Goal: Task Accomplishment & Management: Complete application form

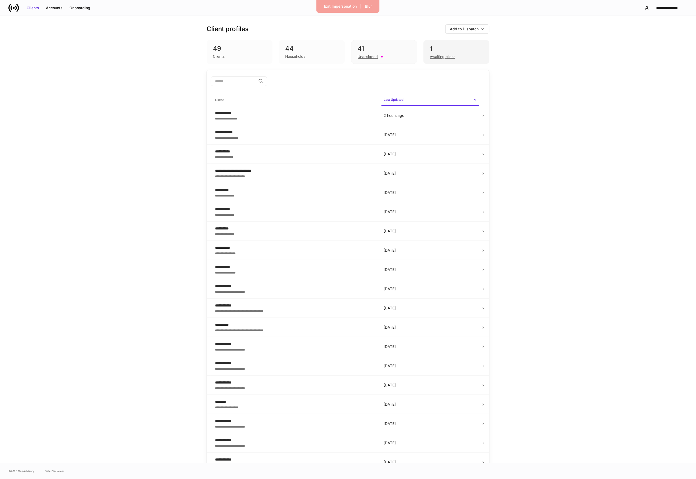
click at [441, 45] on div "1" at bounding box center [456, 49] width 53 height 8
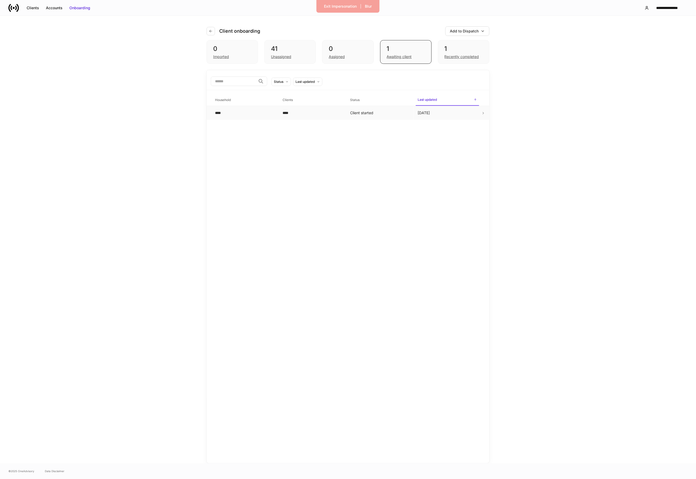
click at [241, 107] on td "****" at bounding box center [245, 113] width 68 height 14
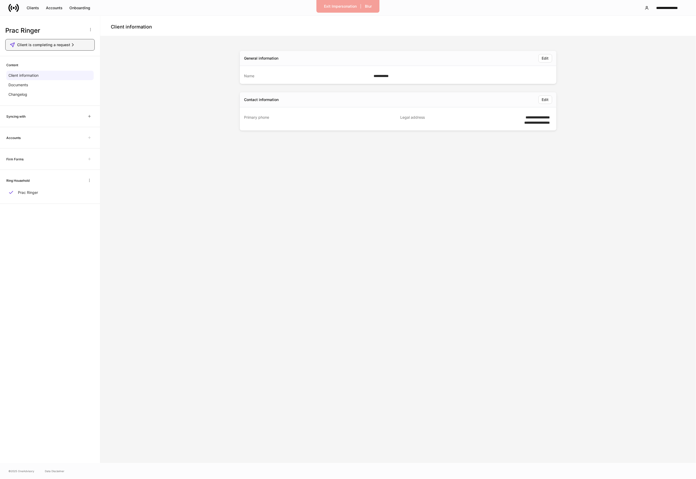
click at [79, 45] on div "Client is completing a request" at bounding box center [50, 44] width 81 height 5
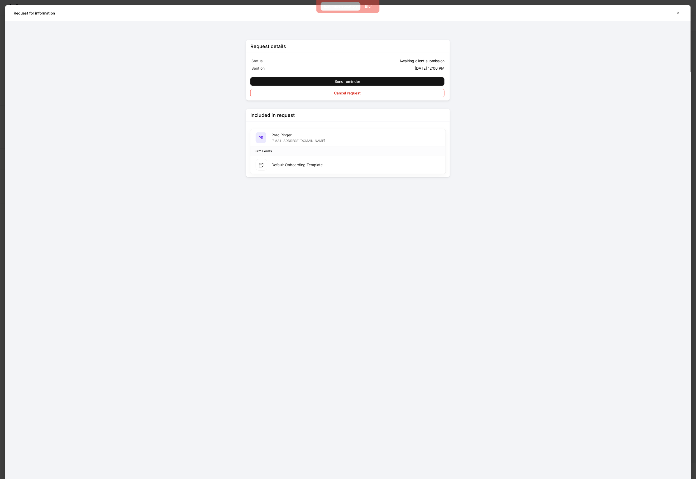
click at [336, 7] on div "Exit Impersonation" at bounding box center [340, 6] width 33 height 5
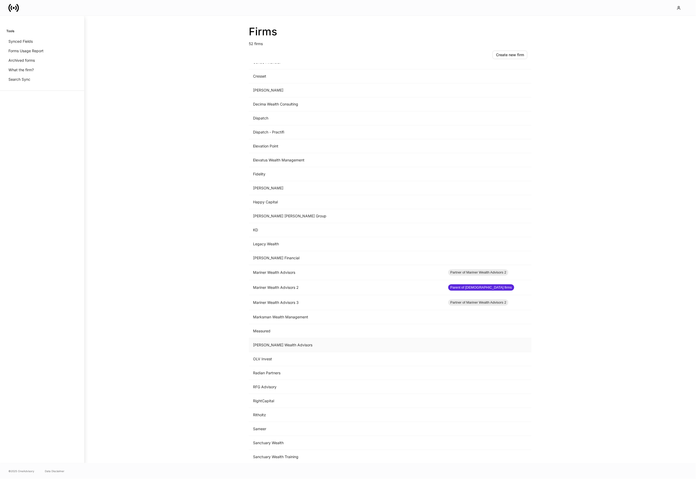
scroll to position [245, 0]
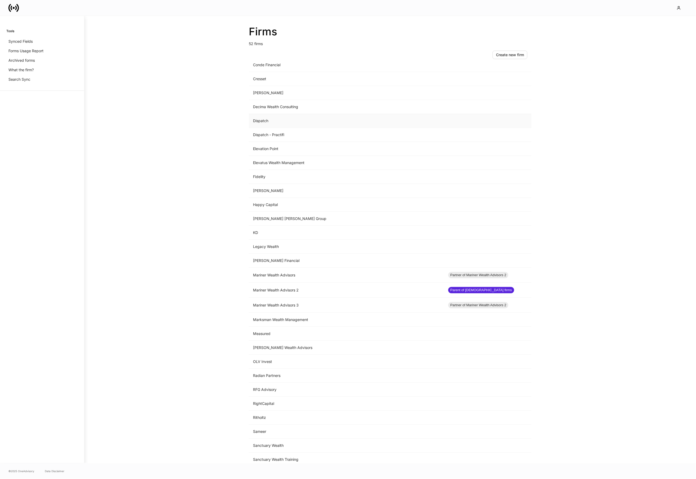
click at [281, 127] on td "Dispatch" at bounding box center [346, 121] width 195 height 14
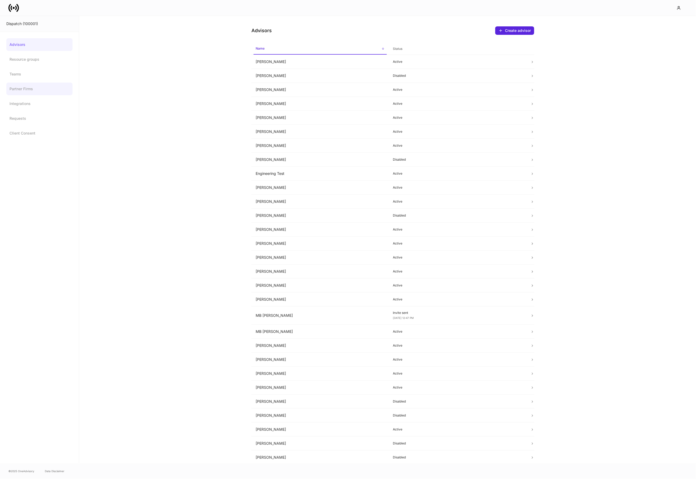
click at [49, 93] on link "Partner Firms" at bounding box center [39, 89] width 66 height 13
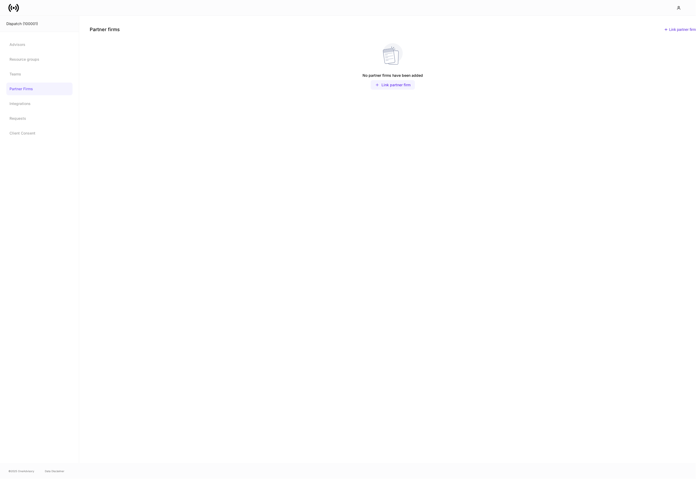
click at [390, 85] on div "Link partner firm" at bounding box center [396, 84] width 29 height 5
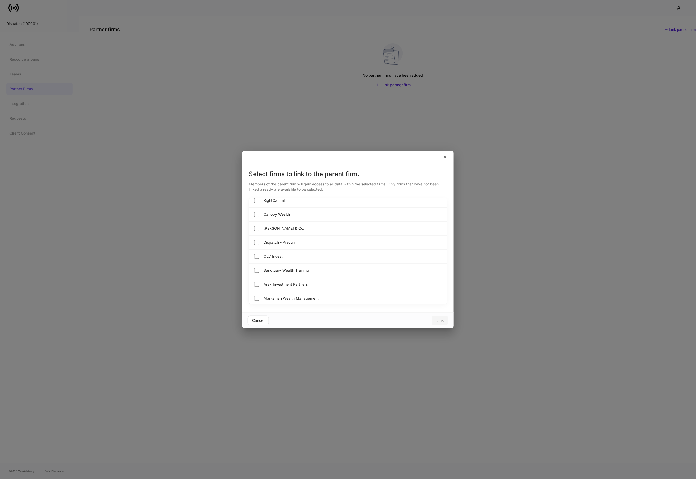
scroll to position [324, 0]
click at [308, 261] on div "Dispatch - Practifi" at bounding box center [348, 259] width 199 height 14
click at [437, 323] on button "Link" at bounding box center [440, 321] width 16 height 10
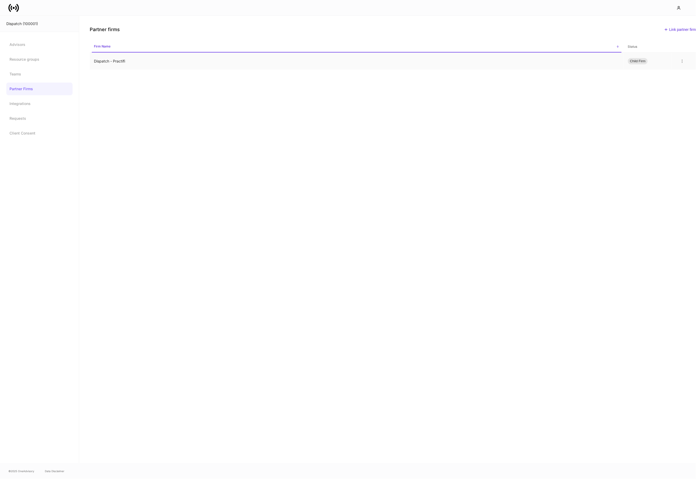
click at [98, 61] on td "Dispatch - Practifi" at bounding box center [357, 61] width 534 height 17
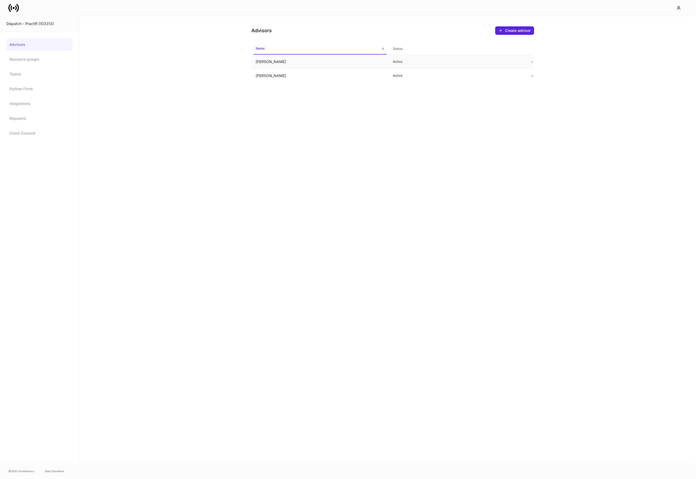
click at [345, 62] on td "James Eichberger" at bounding box center [321, 62] width 138 height 14
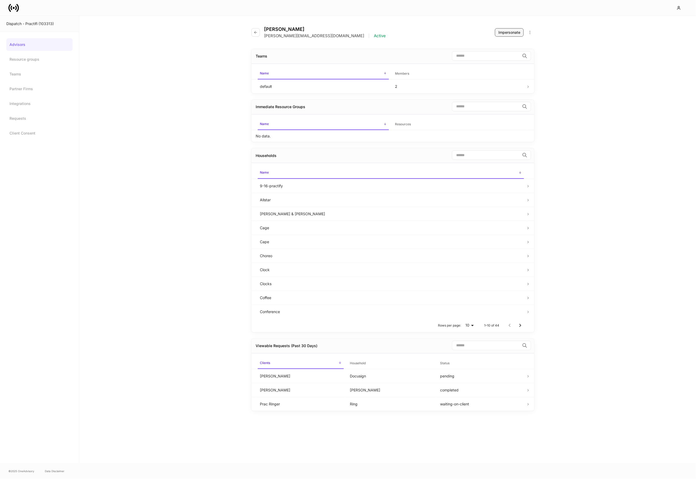
click at [512, 30] on div "Impersonate" at bounding box center [510, 32] width 22 height 5
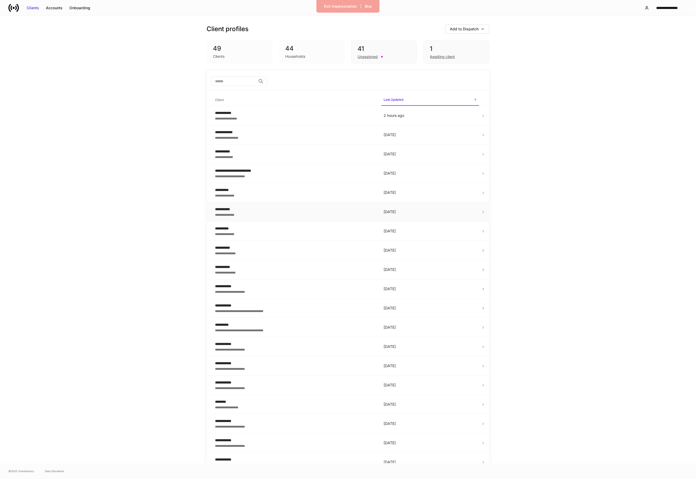
click at [332, 212] on div "**********" at bounding box center [295, 214] width 160 height 5
click at [83, 6] on div "Onboarding" at bounding box center [79, 7] width 21 height 5
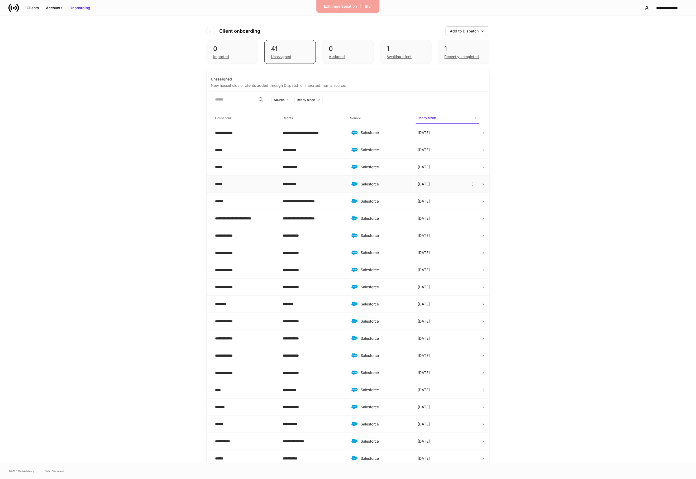
click at [248, 186] on div "*****" at bounding box center [244, 184] width 59 height 5
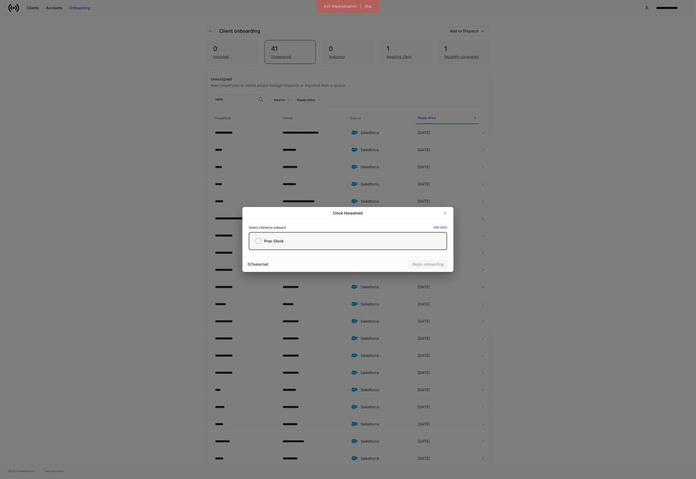
click at [273, 235] on label "Prac Clock" at bounding box center [348, 241] width 199 height 18
click at [426, 261] on button "Begin onboarding" at bounding box center [428, 265] width 40 height 10
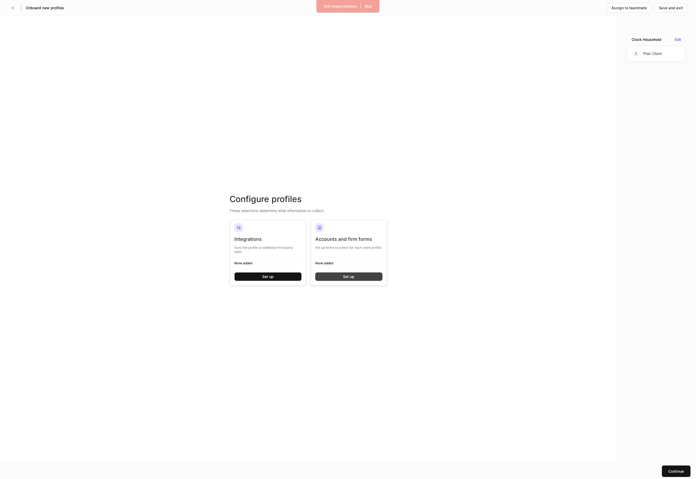
click at [324, 279] on button "Set up" at bounding box center [348, 277] width 67 height 8
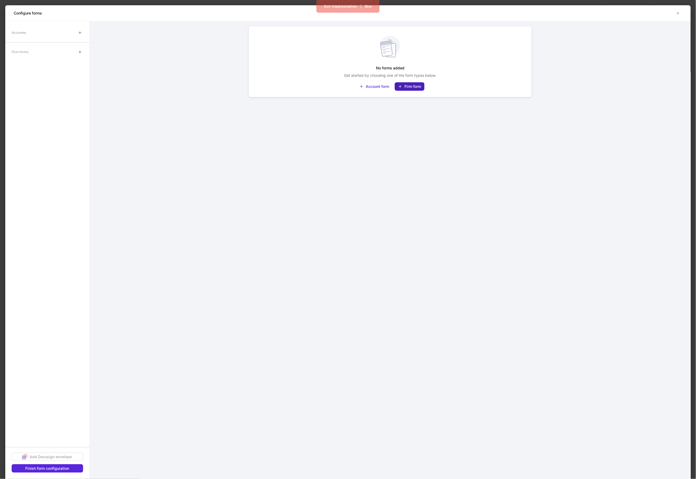
click at [413, 85] on div "Firm form" at bounding box center [413, 86] width 17 height 5
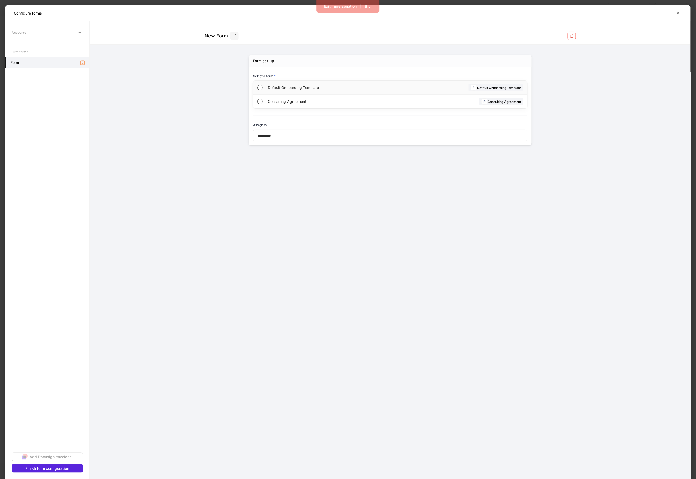
click at [413, 84] on div "Default Onboarding Template Default Onboarding Template" at bounding box center [390, 88] width 275 height 14
click at [74, 470] on button "Finish form configuration" at bounding box center [48, 469] width 72 height 8
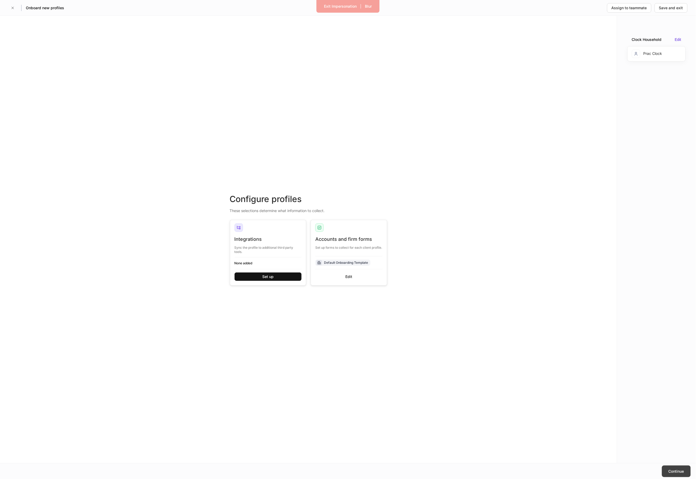
click at [673, 468] on button "Continue" at bounding box center [676, 472] width 29 height 12
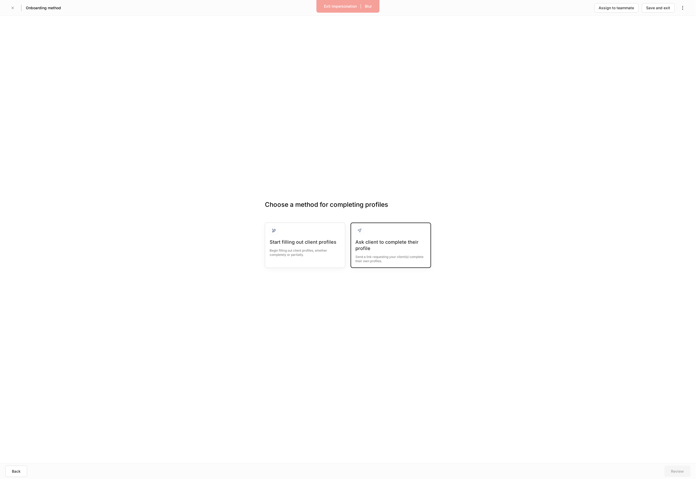
click at [387, 248] on div "Ask client to complete their profile" at bounding box center [391, 245] width 71 height 13
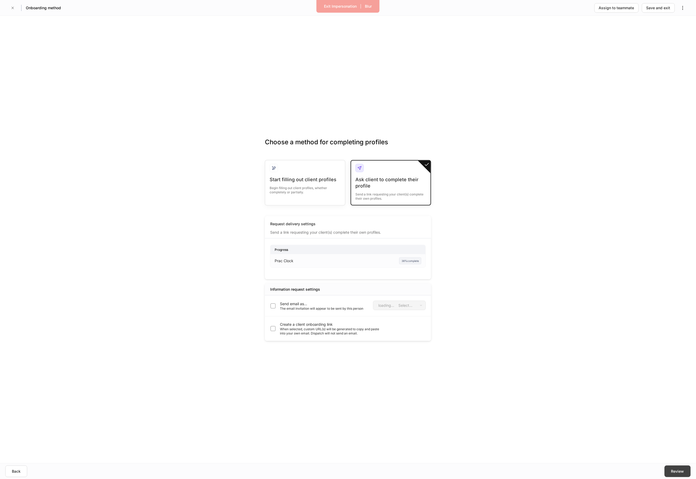
click at [669, 473] on button "Review" at bounding box center [678, 472] width 26 height 12
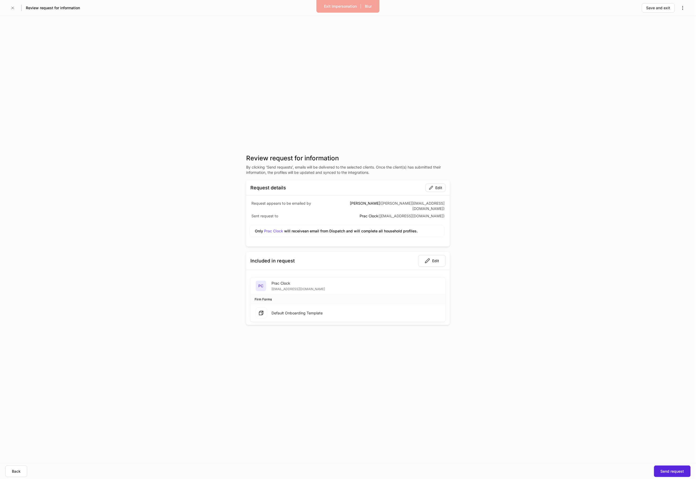
click at [669, 473] on div "Send request" at bounding box center [672, 471] width 23 height 5
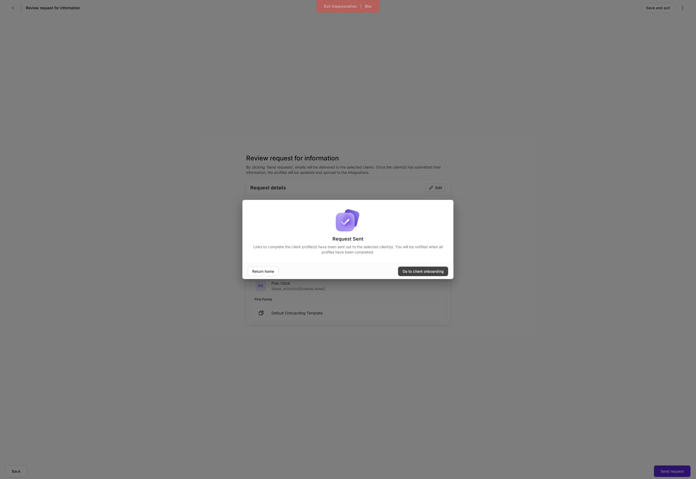
click at [414, 272] on div "Go to client onboarding" at bounding box center [423, 271] width 41 height 5
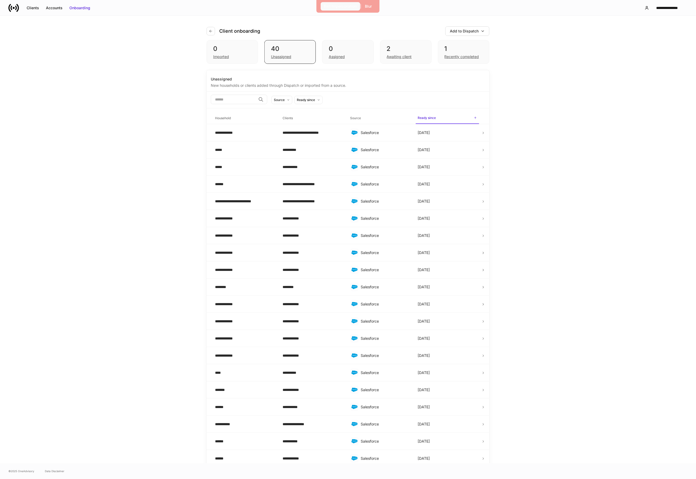
click at [336, 7] on div "Exit Impersonation" at bounding box center [340, 6] width 33 height 5
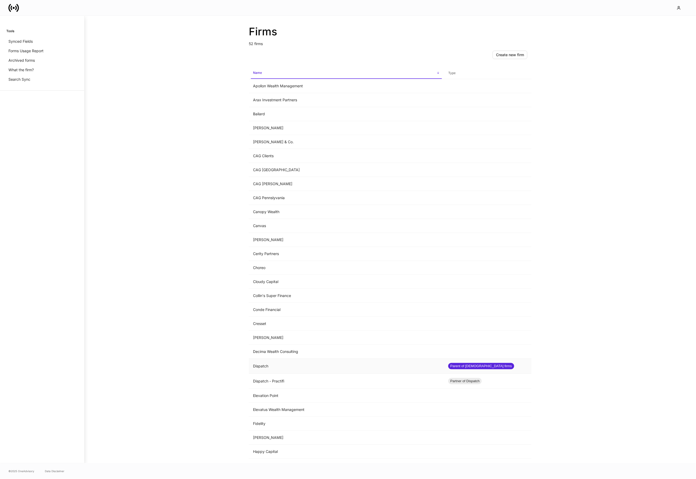
click at [291, 364] on td "Dispatch" at bounding box center [346, 366] width 195 height 15
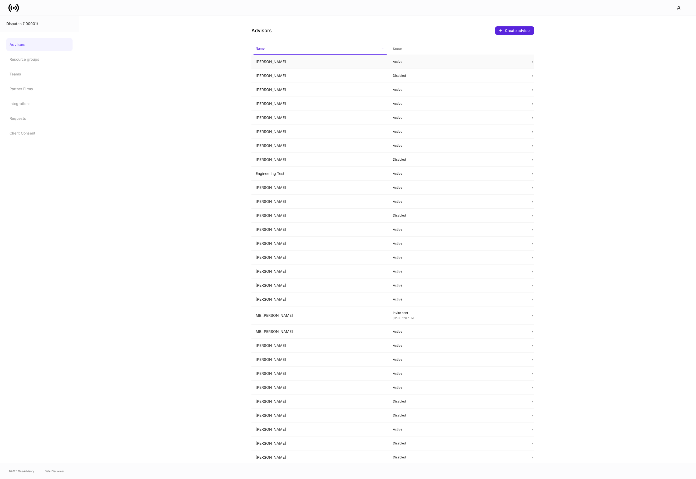
click at [296, 63] on td "Brad Falk" at bounding box center [321, 62] width 138 height 14
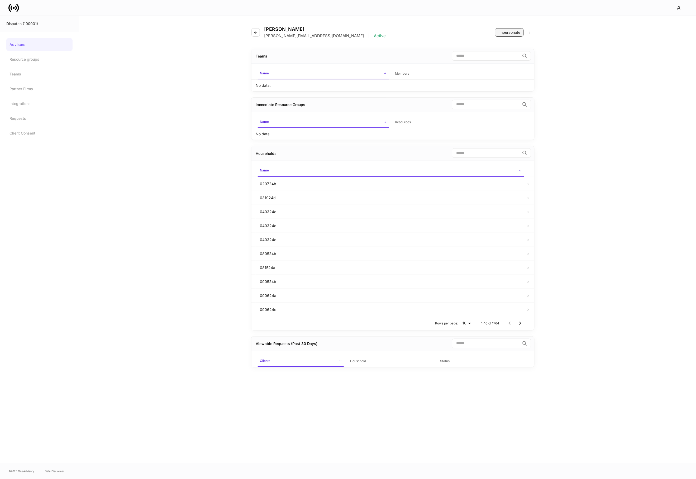
click at [511, 34] on div "Impersonate" at bounding box center [510, 32] width 22 height 5
